Goal: Transaction & Acquisition: Purchase product/service

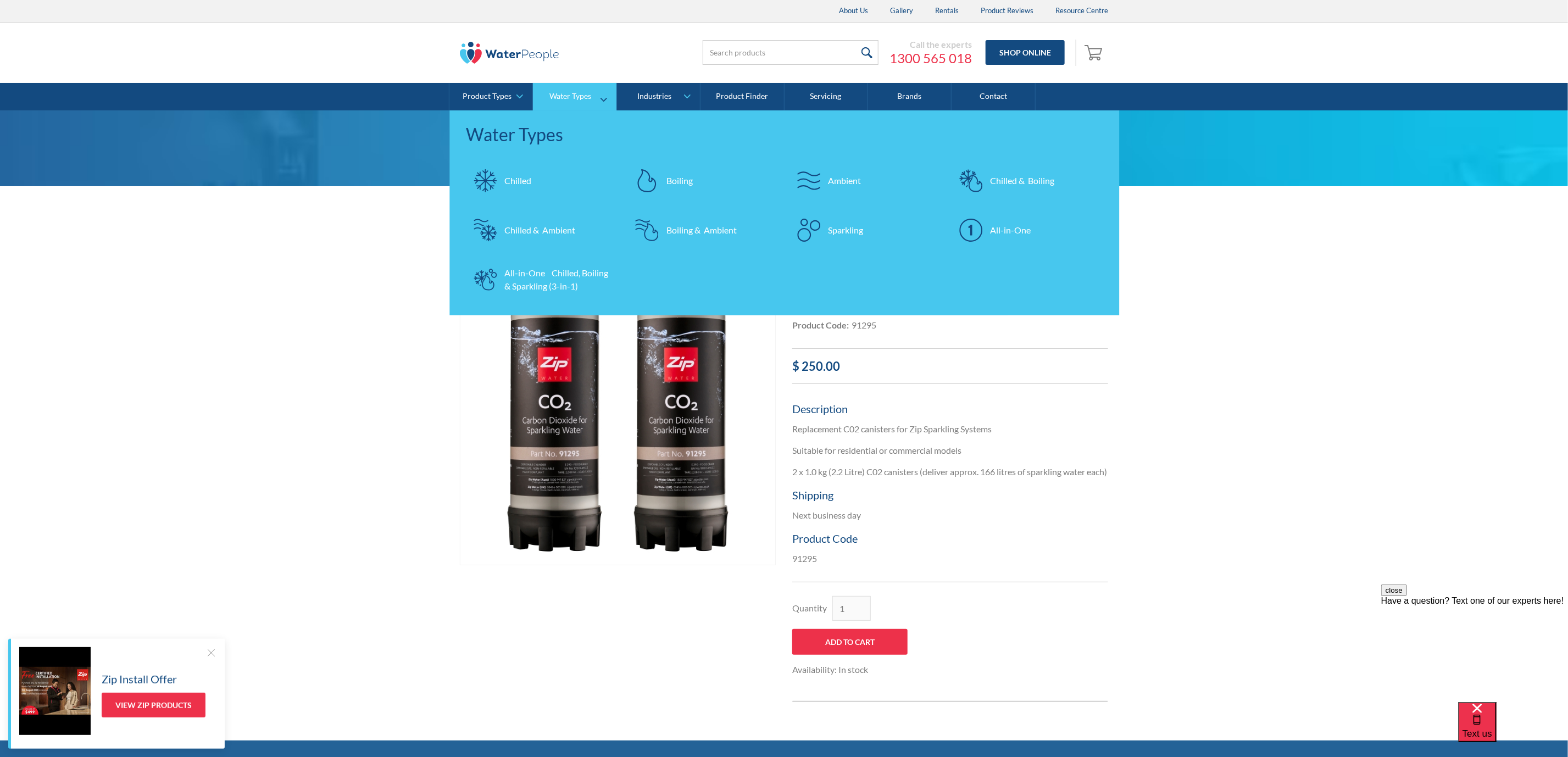
click at [563, 280] on div "All-in-One Chilled, Boiling & Sparkling (3-in-1)" at bounding box center [557, 279] width 107 height 26
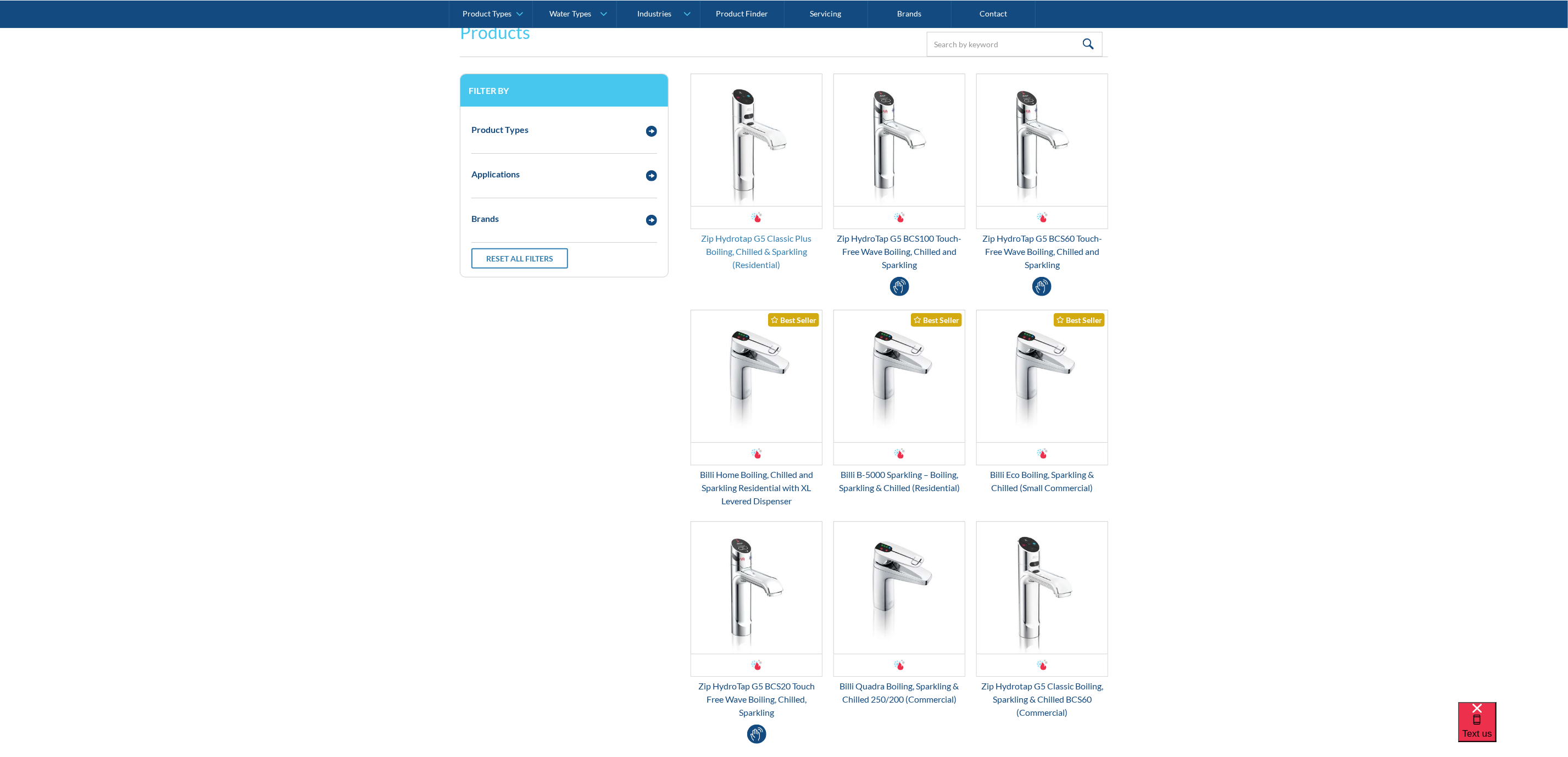
click at [790, 254] on div "Zip Hydrotap G5 Classic Plus Boiling, Chilled & Sparkling (Residential)" at bounding box center [756, 252] width 132 height 40
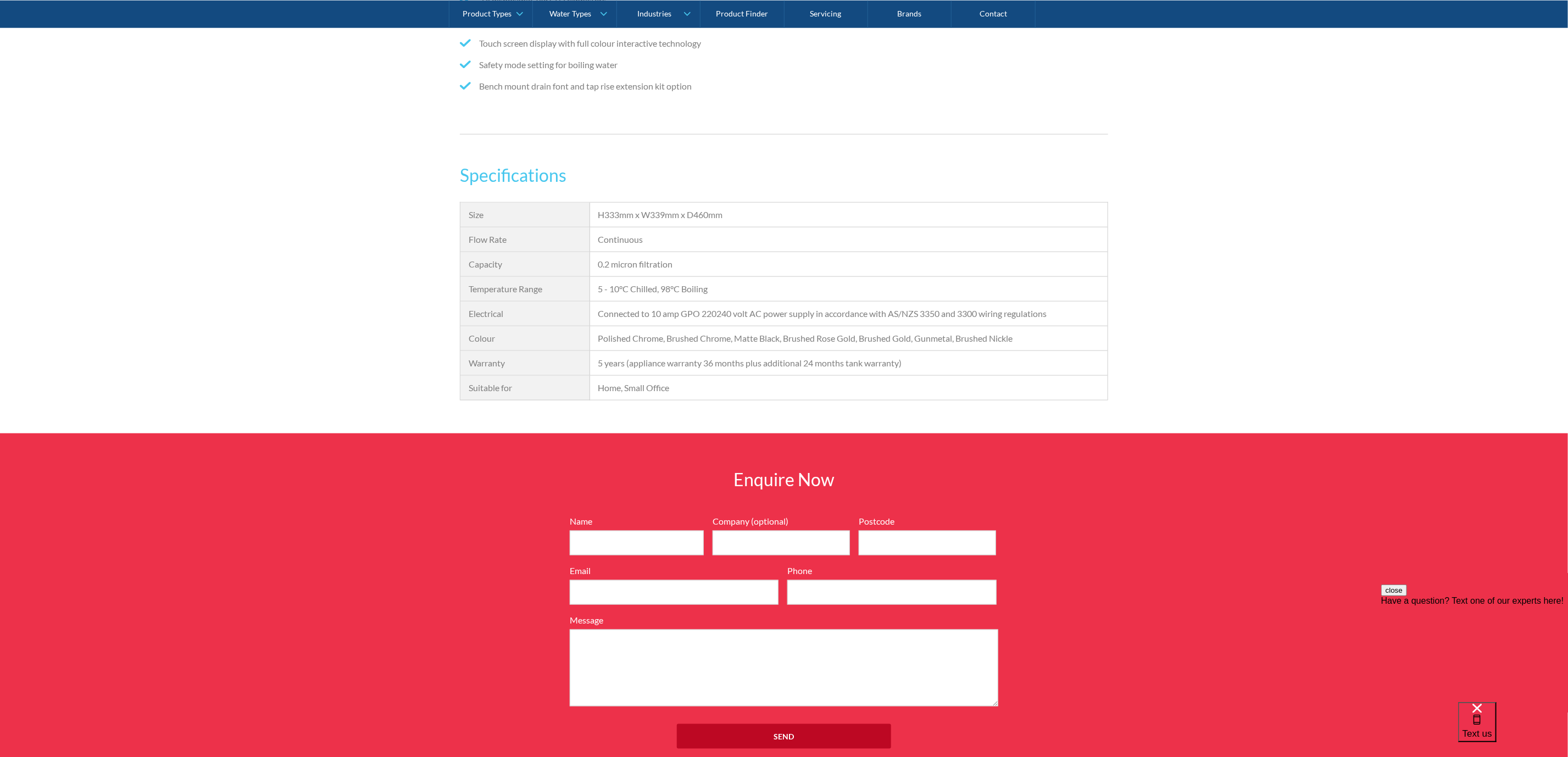
scroll to position [824, 0]
